Goal: Browse casually: Explore the website without a specific task or goal

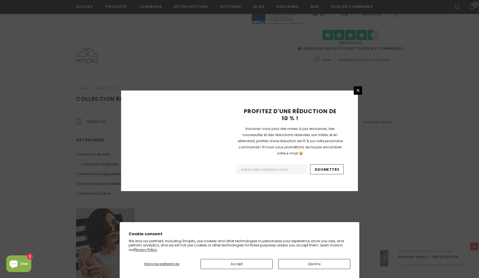
scroll to position [308, 0]
